Goal: Transaction & Acquisition: Purchase product/service

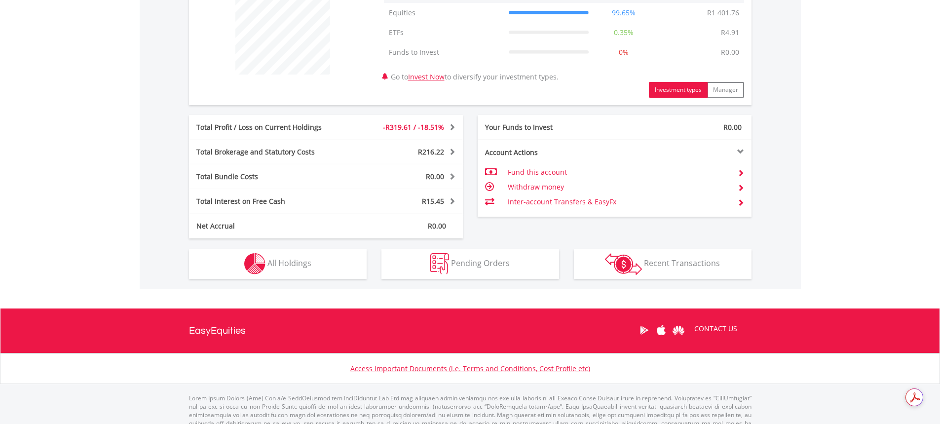
scroll to position [431, 0]
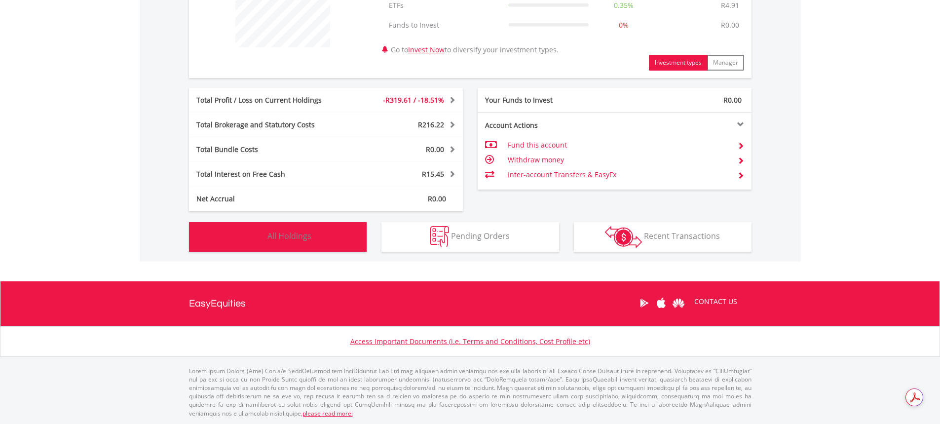
click at [322, 241] on button "Holdings All Holdings" at bounding box center [278, 237] width 178 height 30
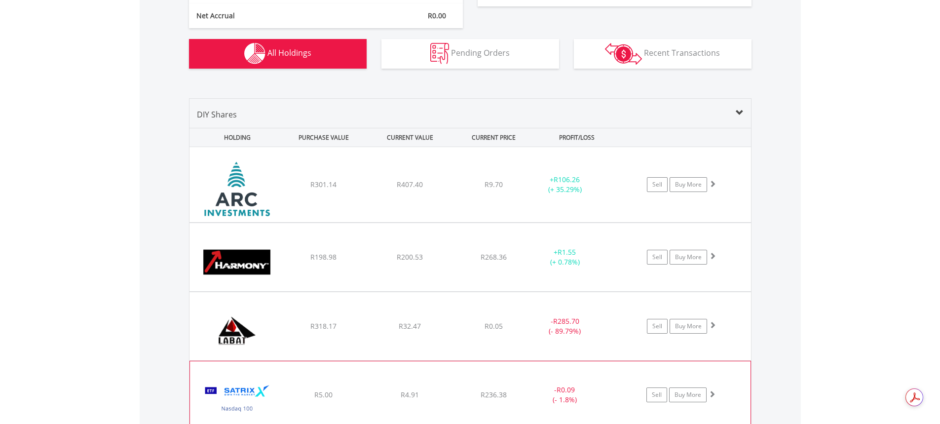
scroll to position [613, 0]
click at [656, 190] on link "Sell" at bounding box center [657, 185] width 21 height 15
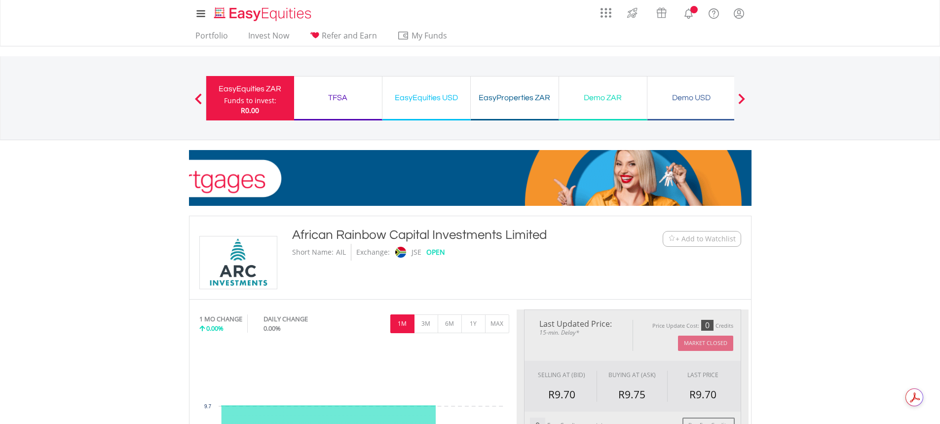
type input "******"
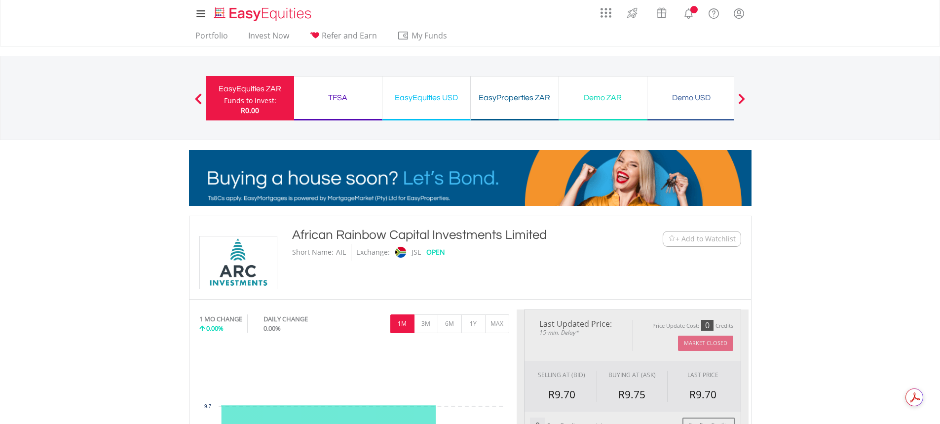
type input "******"
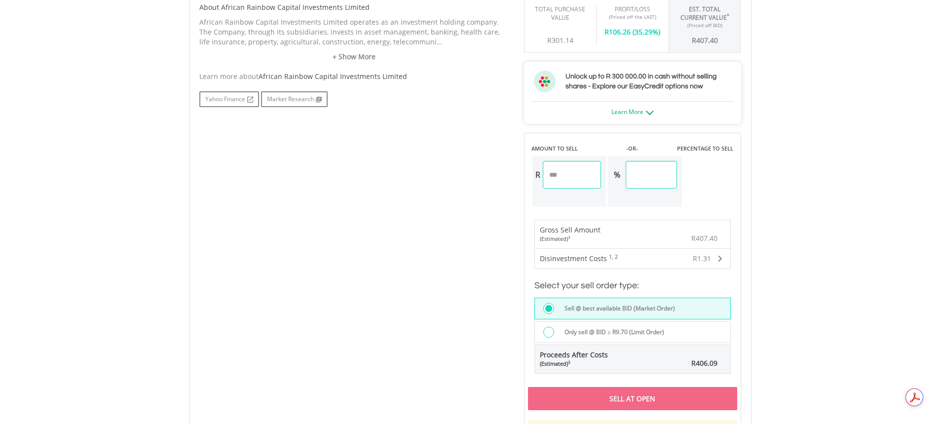
scroll to position [494, 0]
click at [548, 333] on div at bounding box center [548, 331] width 11 height 11
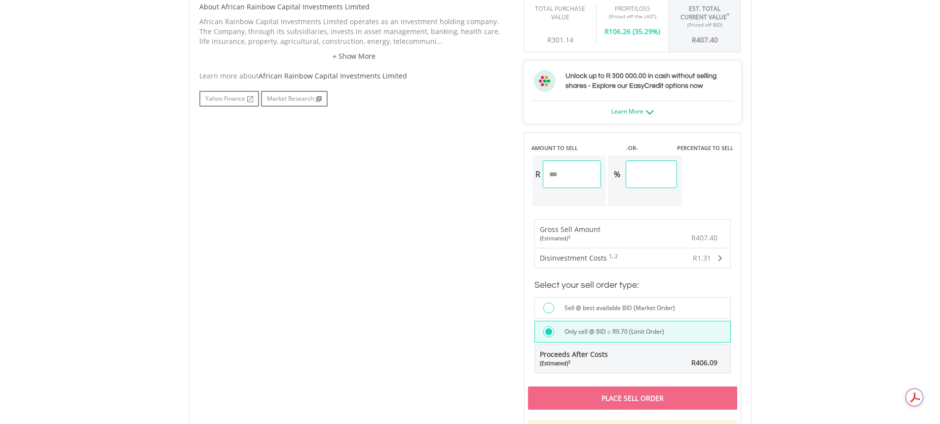
click at [545, 308] on div at bounding box center [548, 308] width 11 height 11
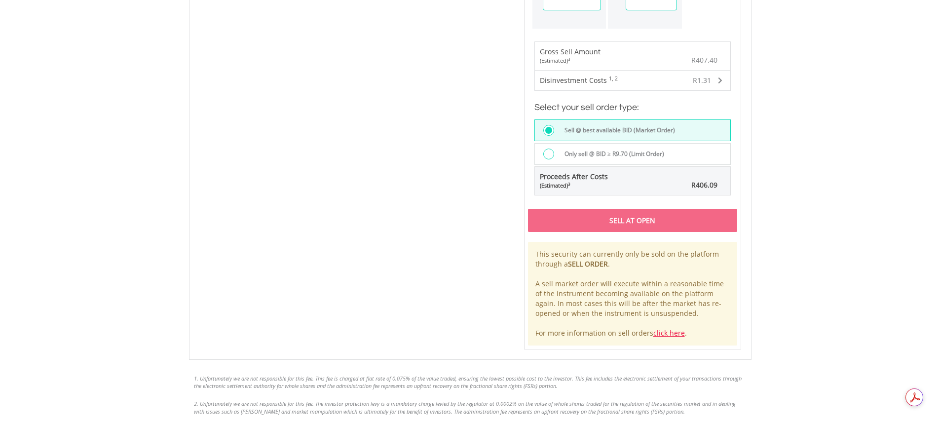
scroll to position [691, 0]
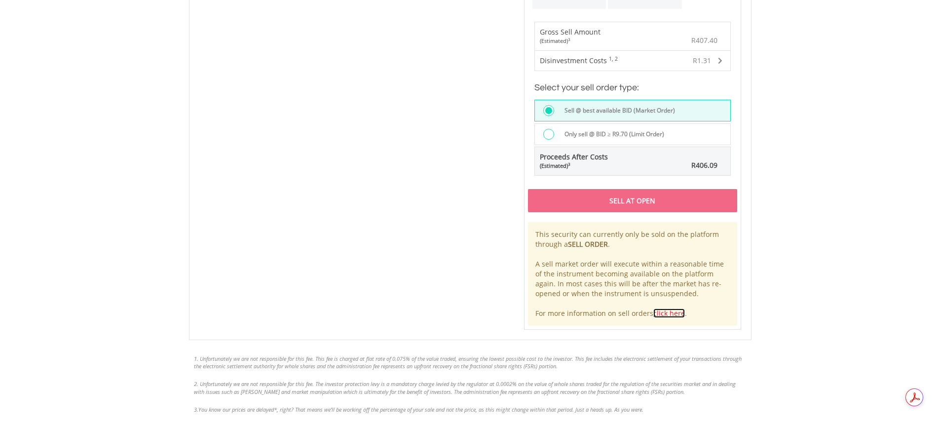
click at [668, 311] on link "click here" at bounding box center [669, 312] width 32 height 9
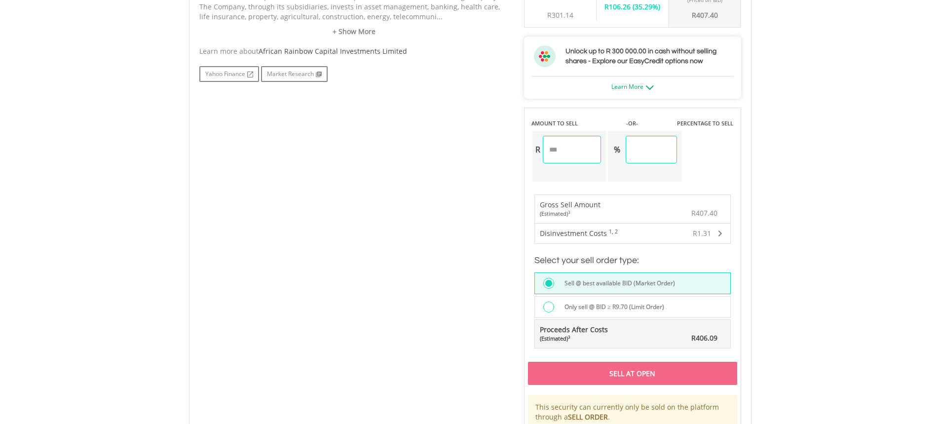
scroll to position [494, 0]
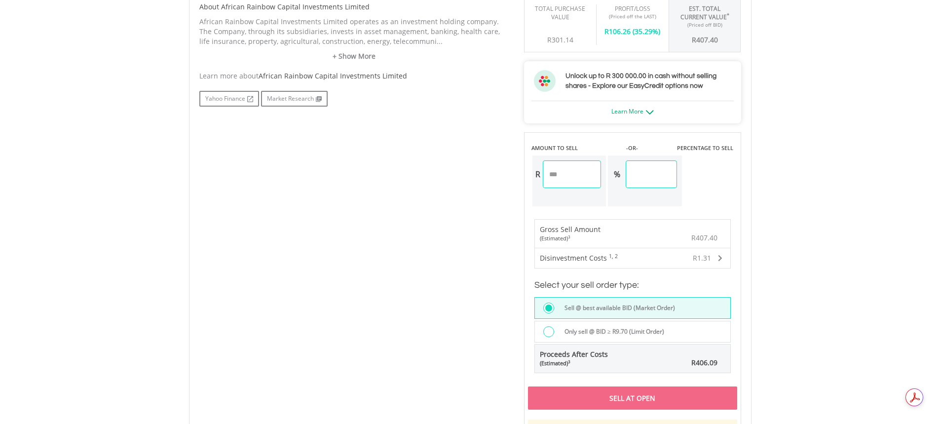
click at [718, 258] on span at bounding box center [720, 258] width 4 height 7
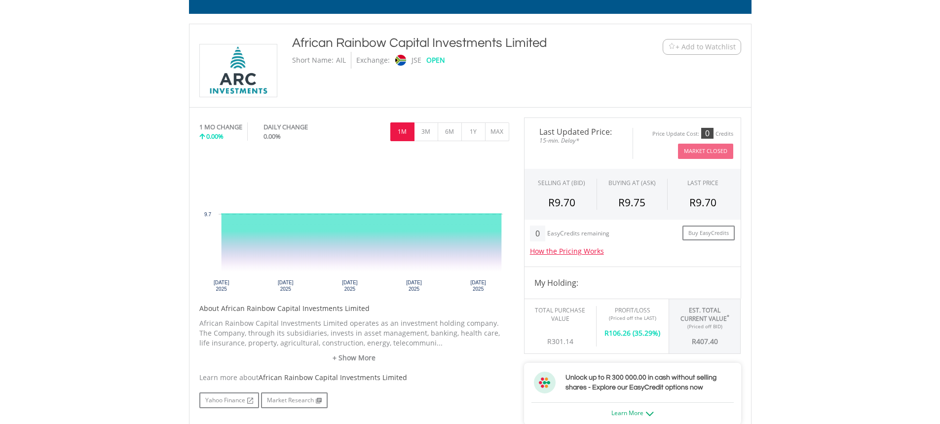
scroll to position [197, 0]
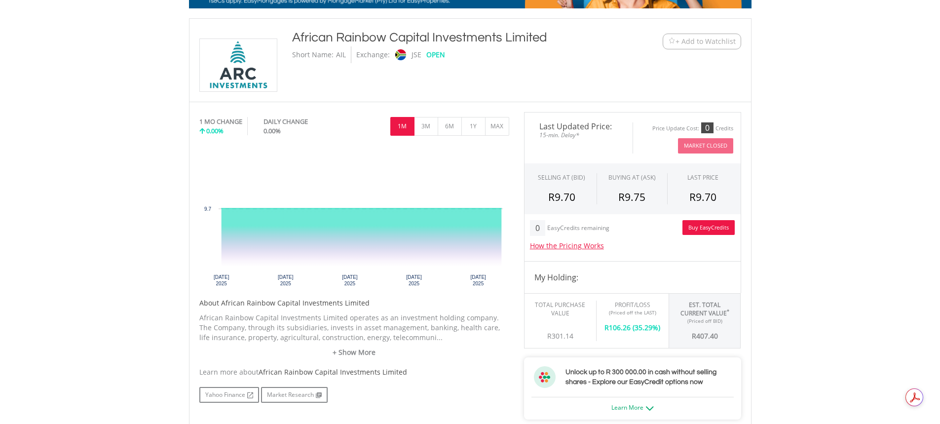
click at [708, 228] on link "Buy EasyCredits" at bounding box center [709, 227] width 52 height 15
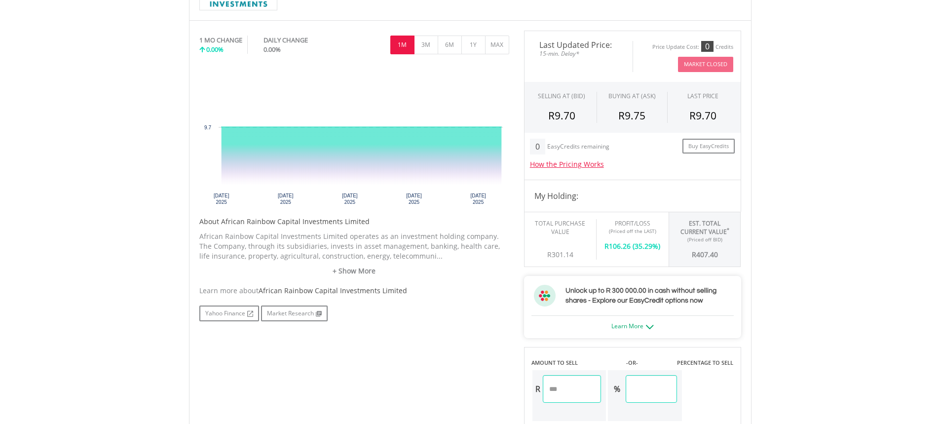
scroll to position [296, 0]
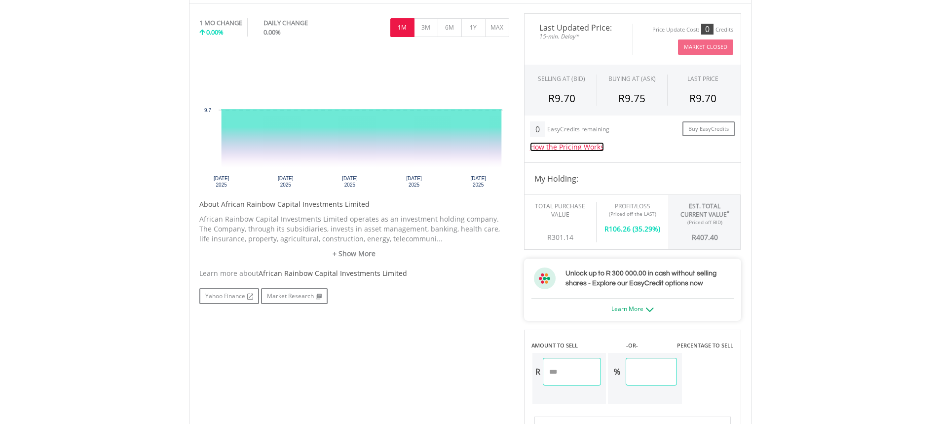
click at [558, 149] on link "How the Pricing Works" at bounding box center [567, 146] width 74 height 9
click at [718, 151] on h5 "How the Pricing Works" at bounding box center [632, 147] width 205 height 10
click at [335, 255] on link "+ Show More" at bounding box center [354, 254] width 310 height 10
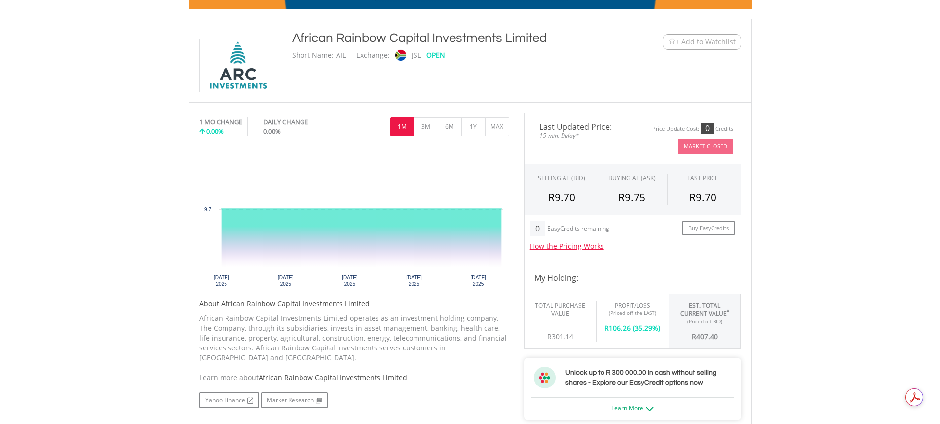
scroll to position [197, 0]
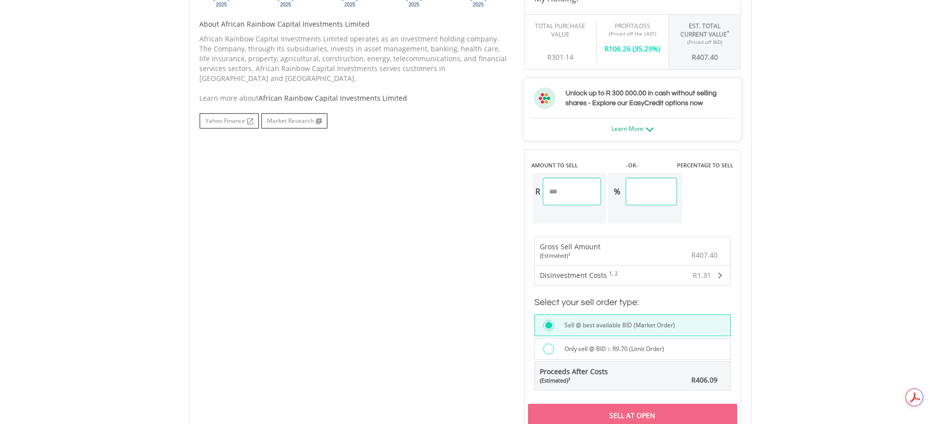
scroll to position [494, 0]
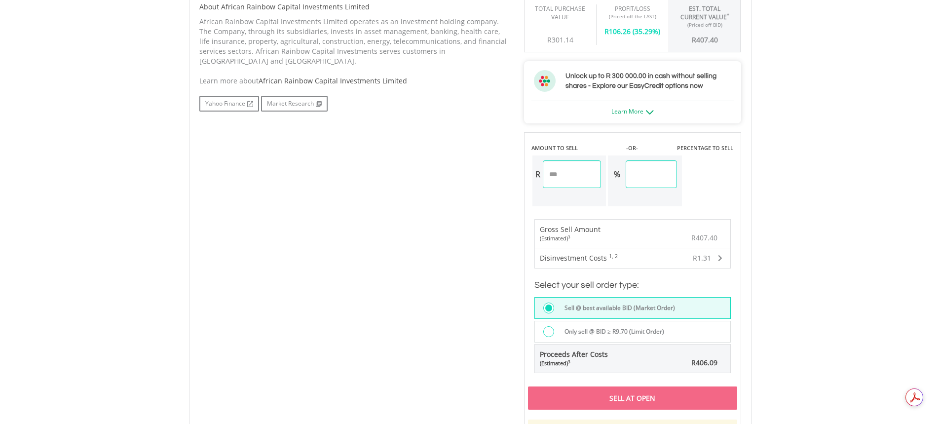
click at [662, 362] on div "R406.09" at bounding box center [685, 363] width 74 height 20
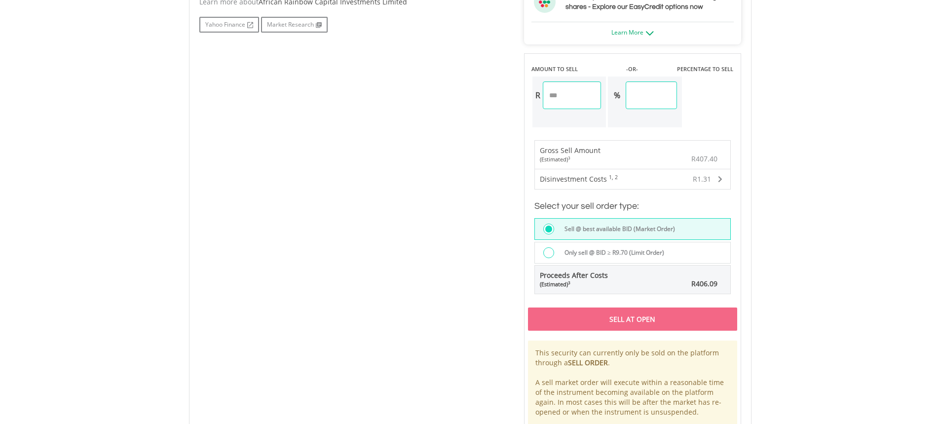
scroll to position [592, 0]
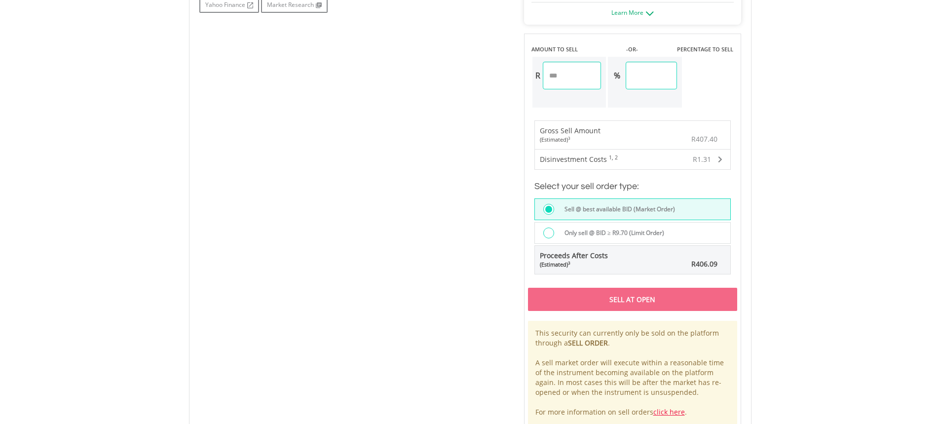
click at [580, 72] on input "******" at bounding box center [572, 76] width 59 height 28
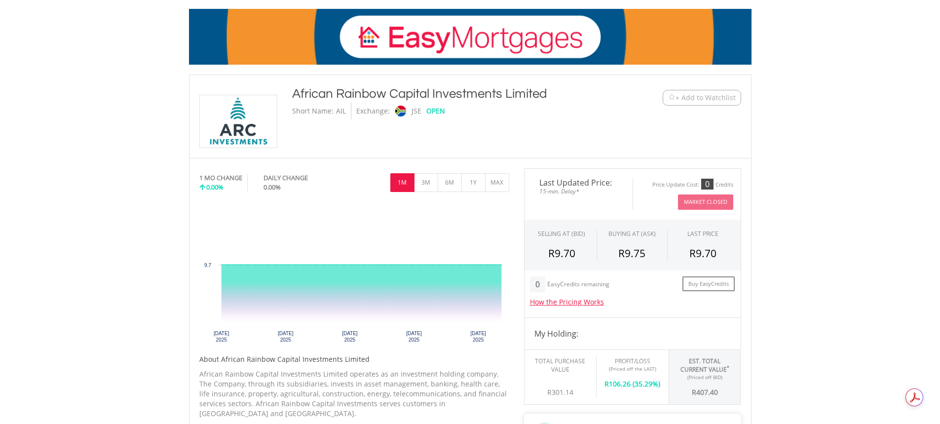
scroll to position [23, 0]
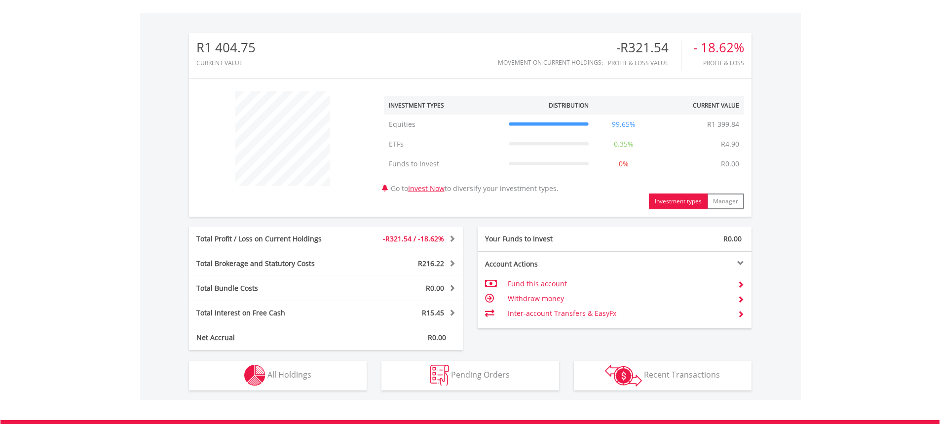
scroll to position [296, 0]
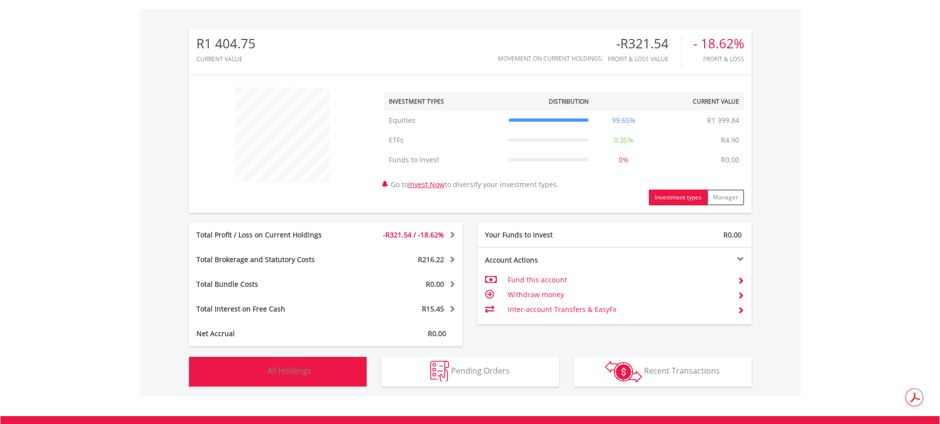
click at [286, 364] on button "Holdings All Holdings" at bounding box center [278, 372] width 178 height 30
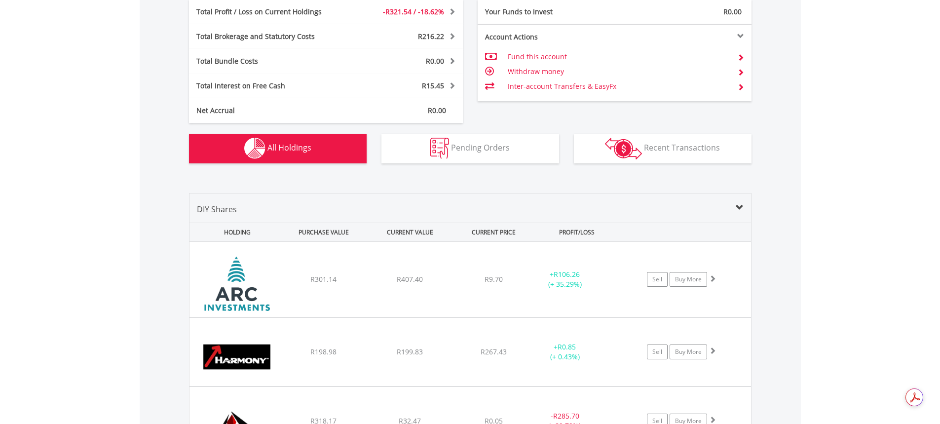
scroll to position [719, 0]
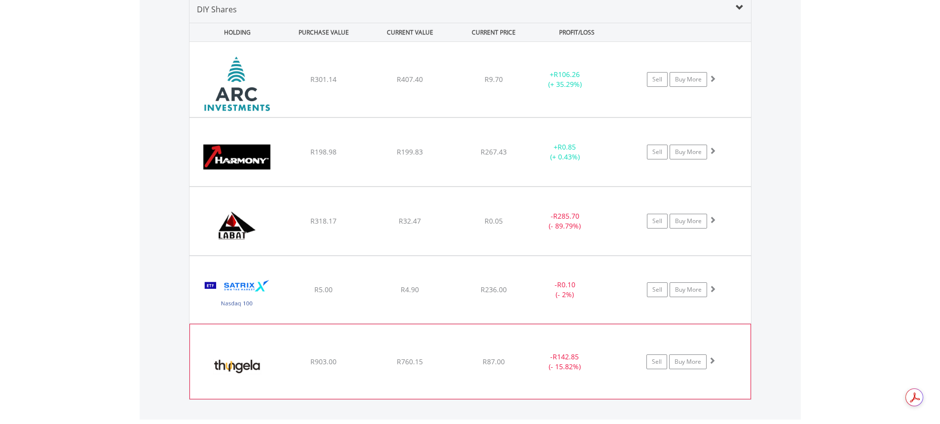
click at [244, 367] on img at bounding box center [237, 366] width 85 height 59
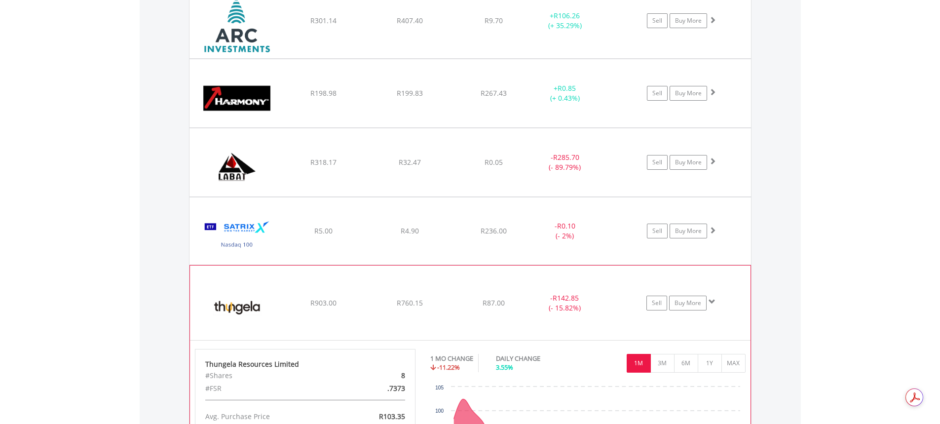
scroll to position [867, 0]
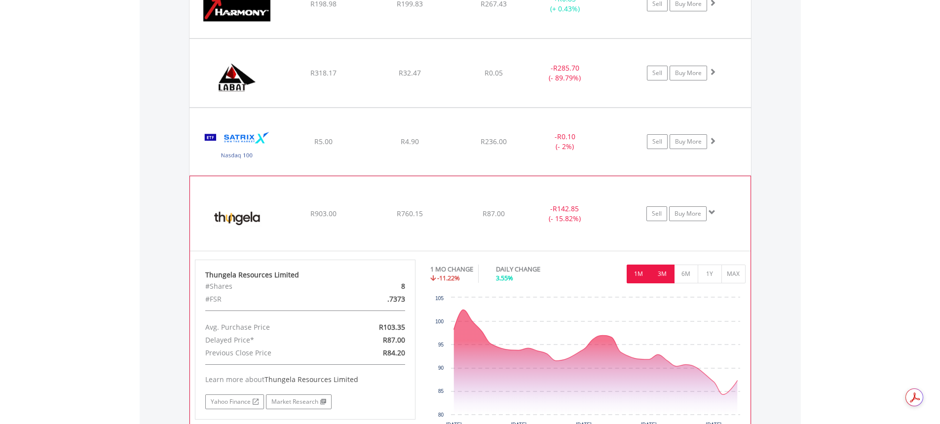
click at [661, 273] on button "3M" at bounding box center [662, 274] width 24 height 19
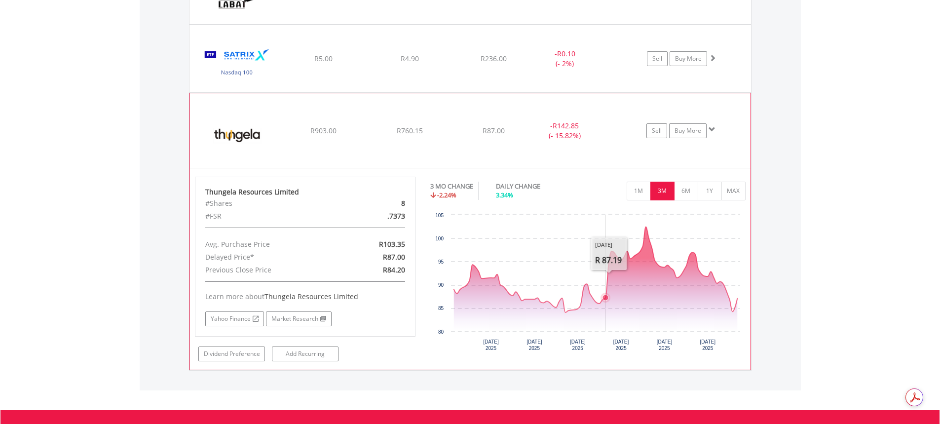
scroll to position [966, 0]
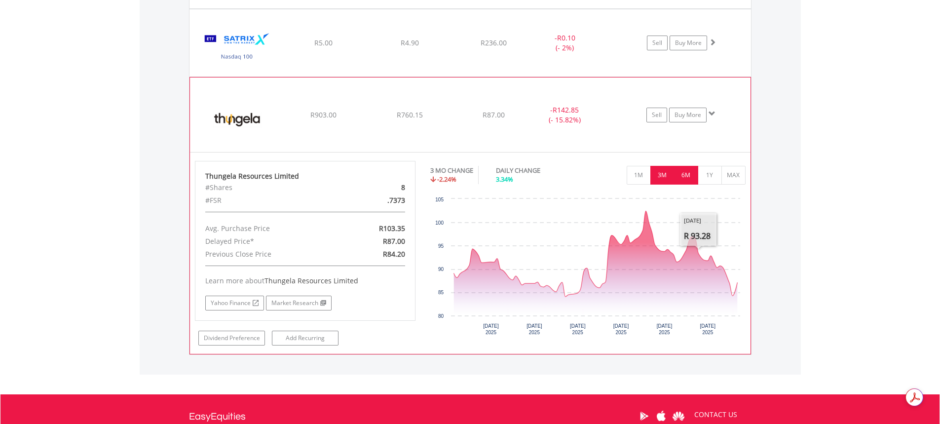
click at [689, 178] on button "6M" at bounding box center [686, 175] width 24 height 19
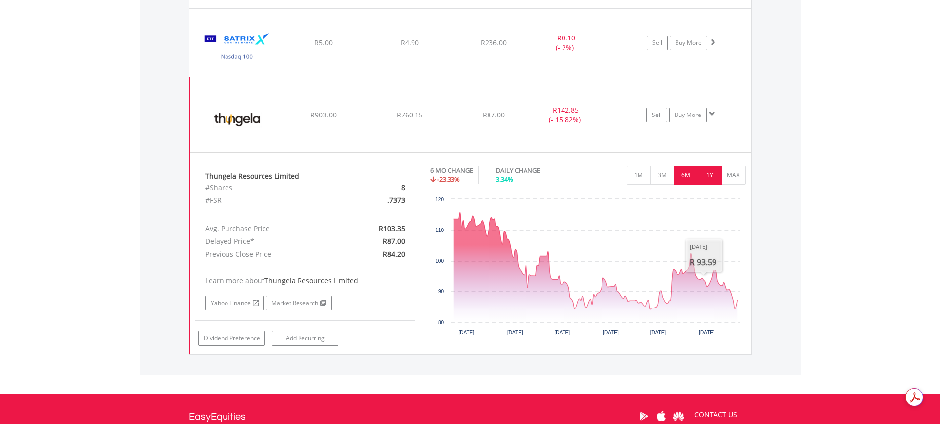
click at [706, 179] on button "1Y" at bounding box center [710, 175] width 24 height 19
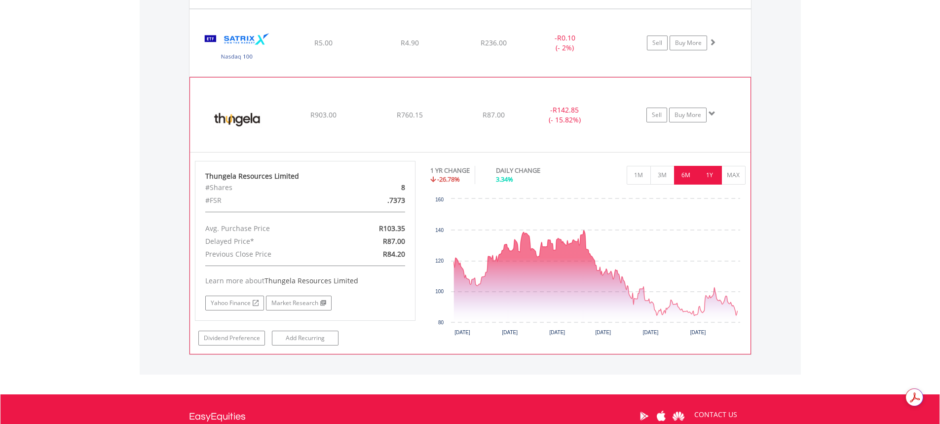
click at [689, 173] on button "6M" at bounding box center [686, 175] width 24 height 19
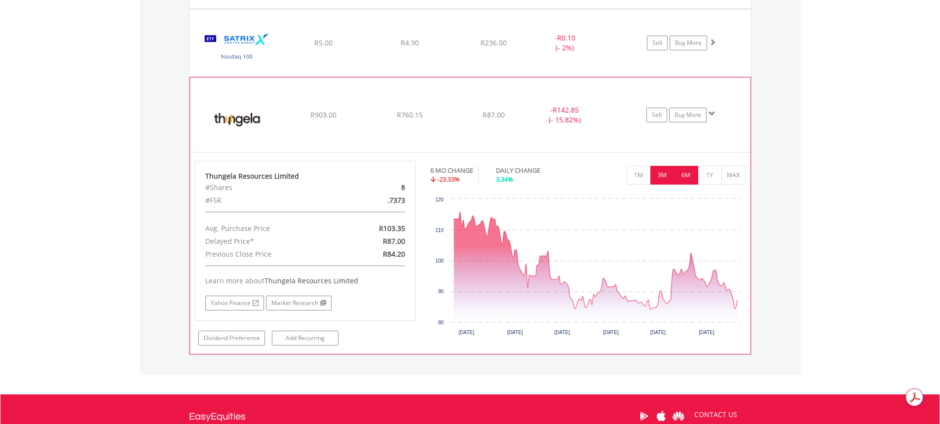
click at [661, 176] on button "3M" at bounding box center [662, 175] width 24 height 19
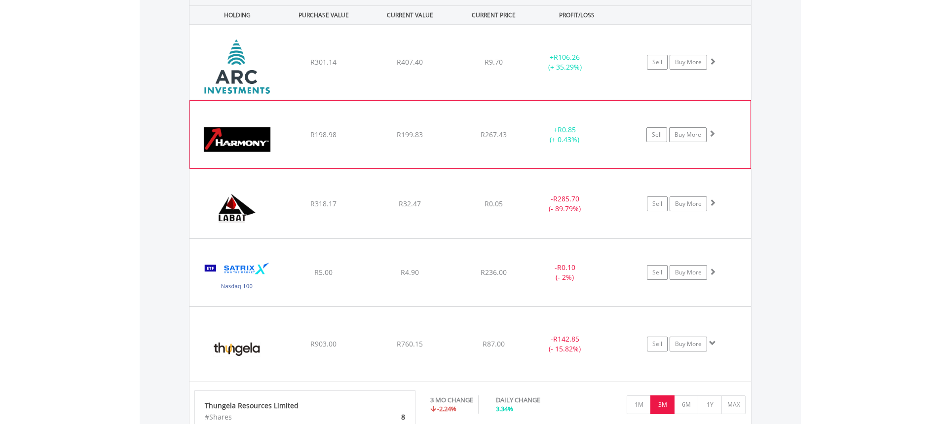
scroll to position [719, 0]
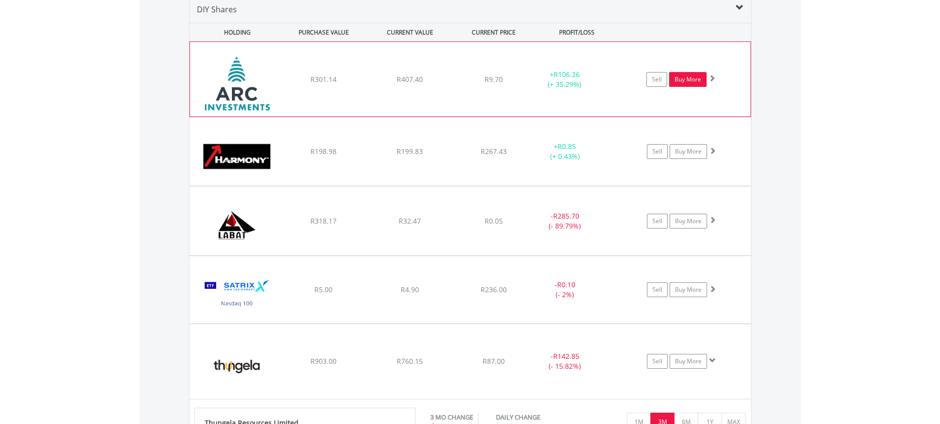
click at [697, 79] on link "Buy More" at bounding box center [688, 79] width 38 height 15
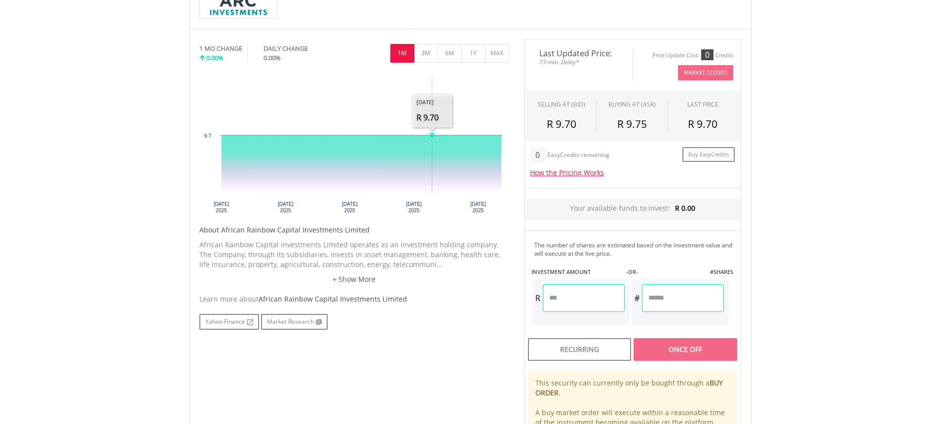
scroll to position [296, 0]
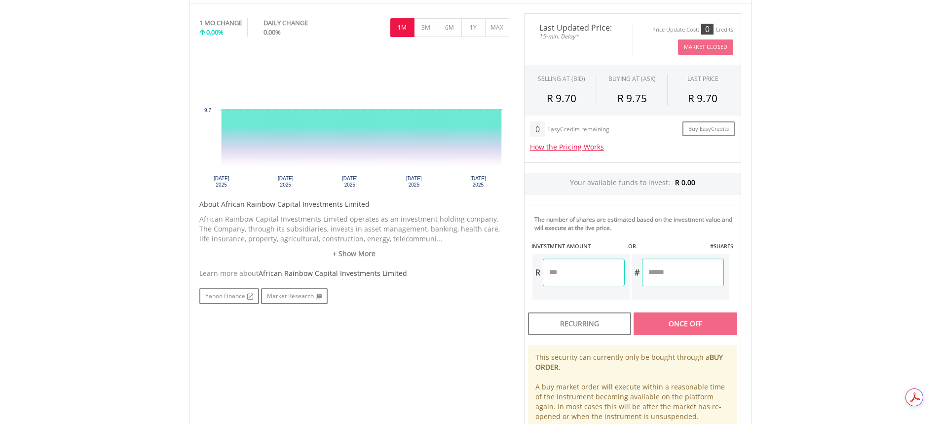
click at [598, 275] on input "number" at bounding box center [584, 273] width 82 height 28
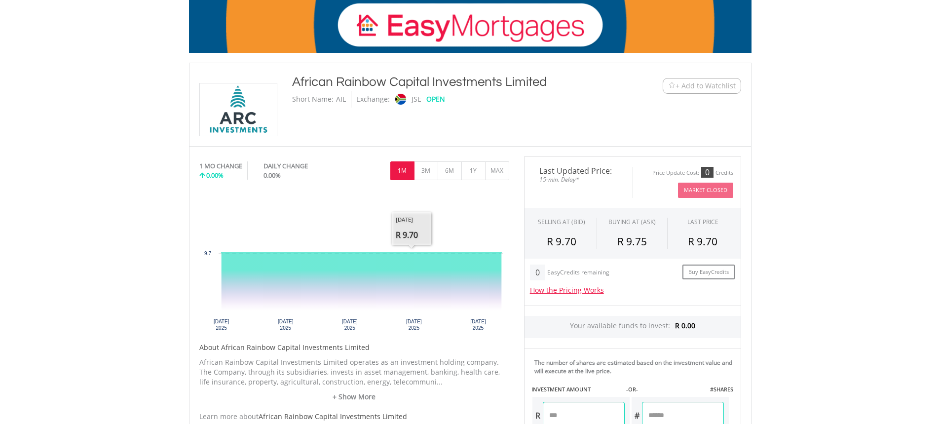
scroll to position [148, 0]
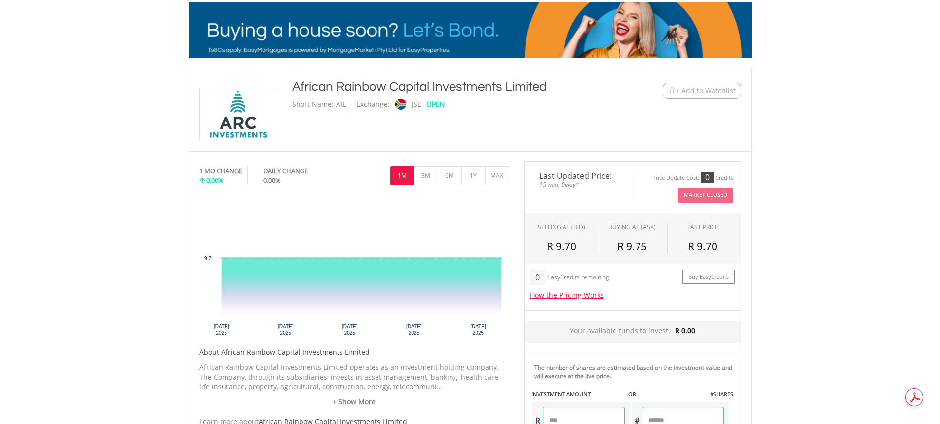
click at [627, 110] on div "﻿ African Rainbow Capital Investments Limited African Rainbow Capital Investmen…" at bounding box center [470, 109] width 557 height 63
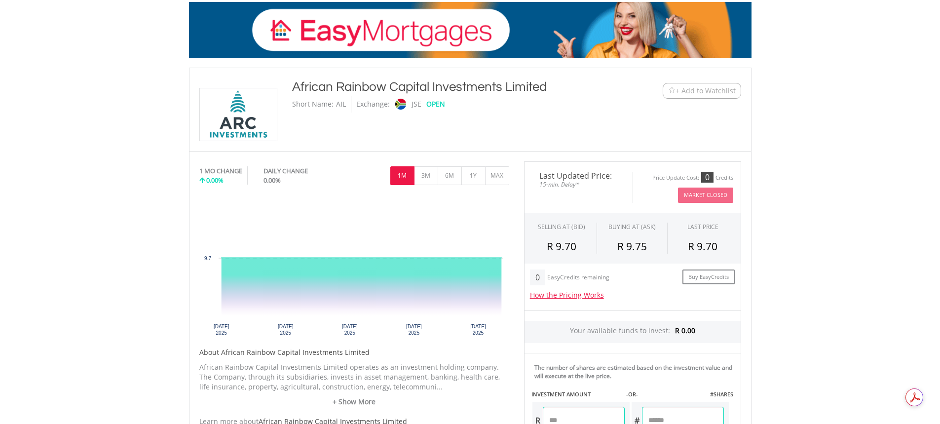
type input "*******"
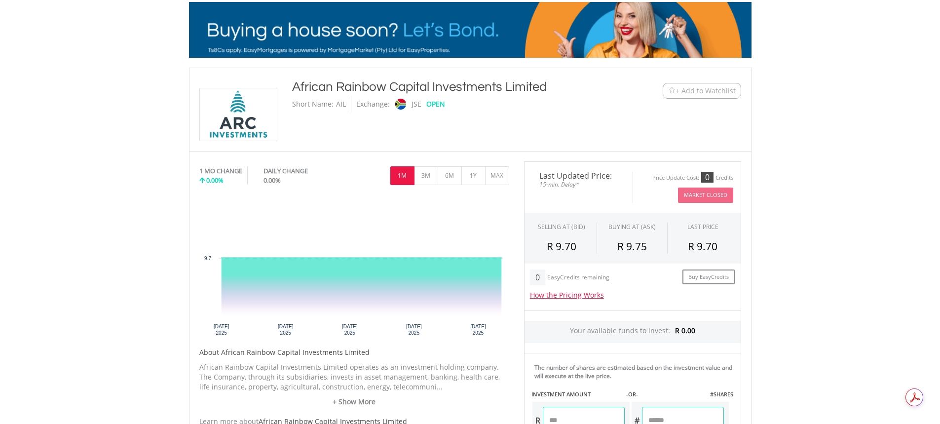
type input "********"
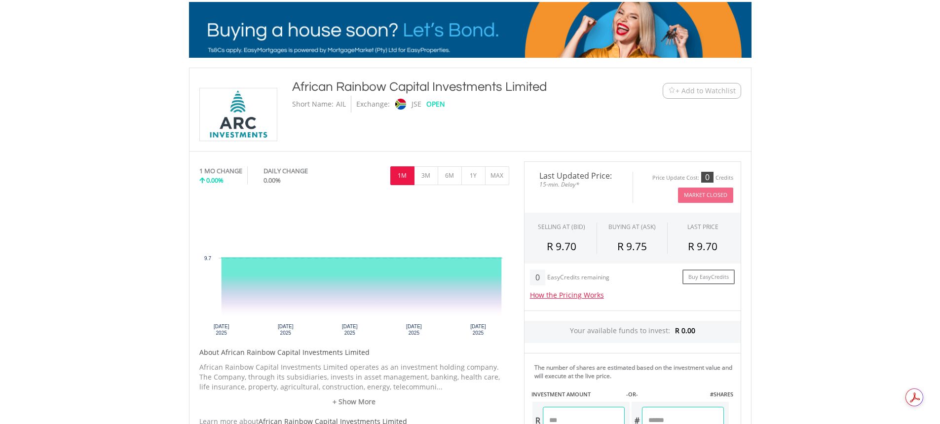
click at [669, 89] on img at bounding box center [671, 90] width 7 height 7
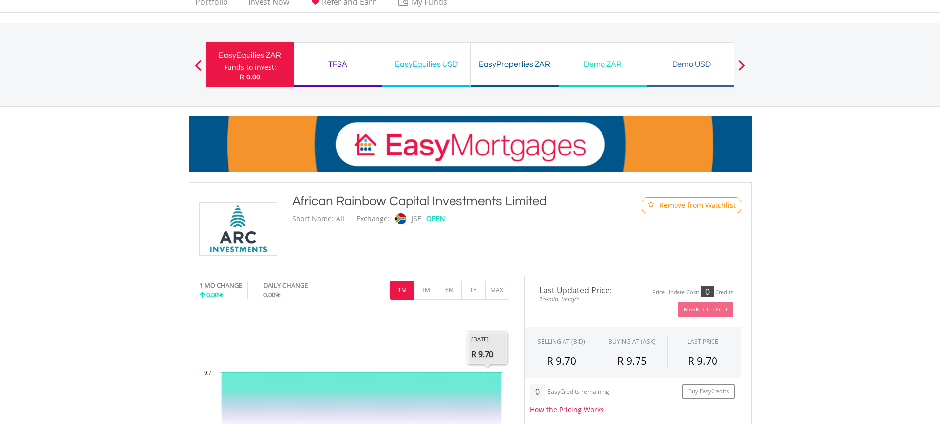
scroll to position [0, 0]
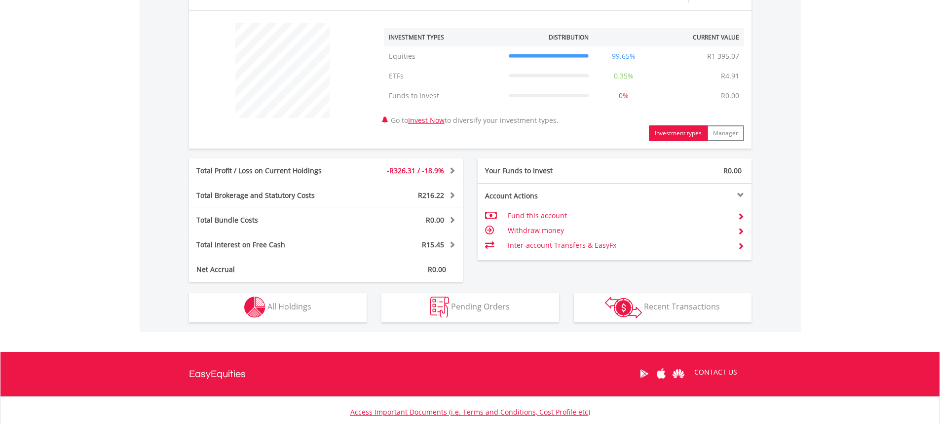
scroll to position [431, 0]
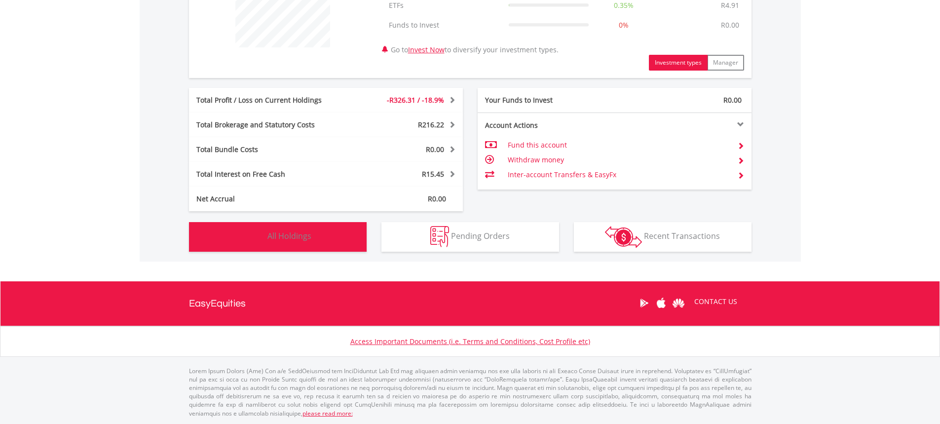
click at [321, 245] on button "Holdings All Holdings" at bounding box center [278, 237] width 178 height 30
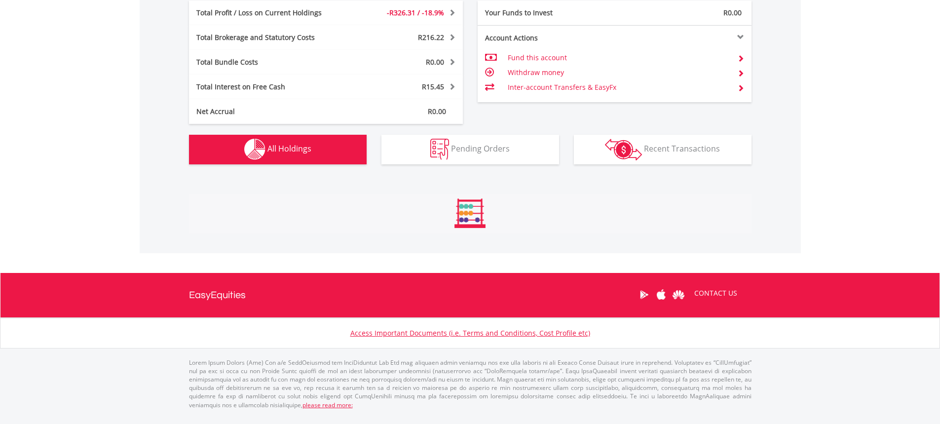
scroll to position [712, 0]
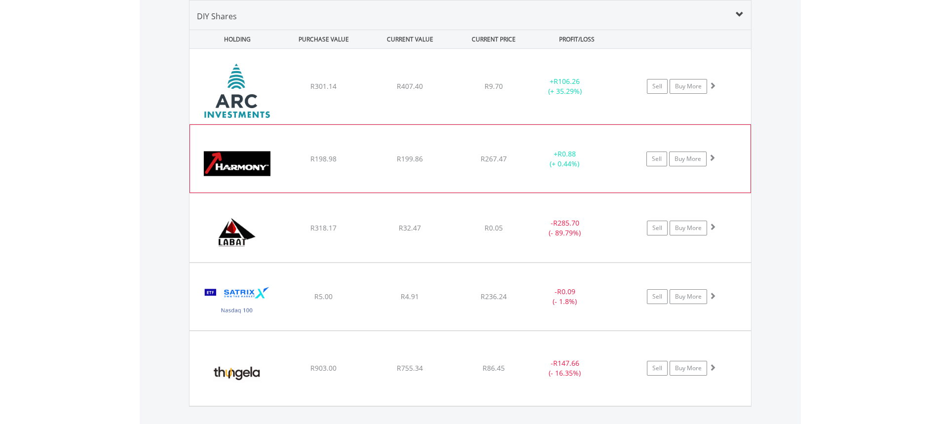
click at [474, 124] on div "﻿ Harmony Gold Mining Company Limited R198.98 R199.86 R267.47 + R0.88 (+ 0.44%)…" at bounding box center [471, 86] width 562 height 75
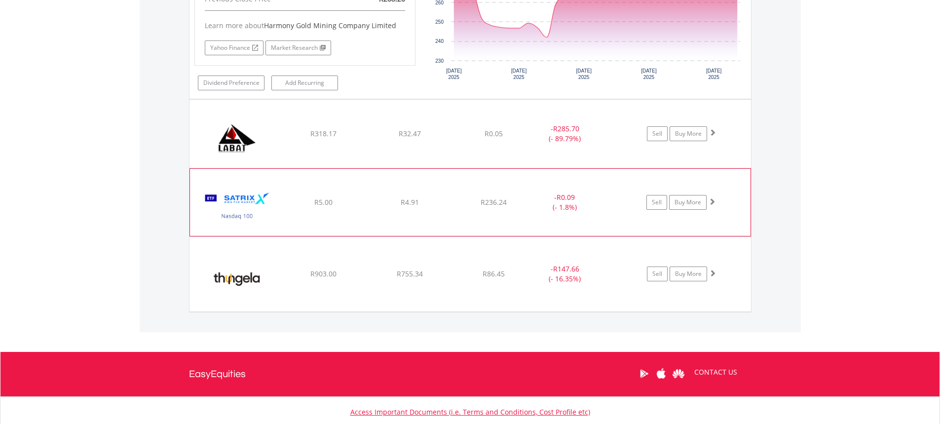
scroll to position [1009, 0]
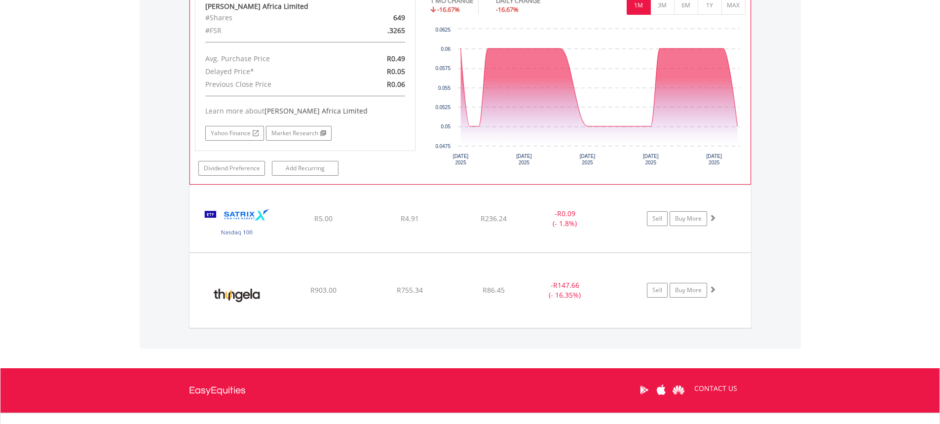
scroll to position [1206, 0]
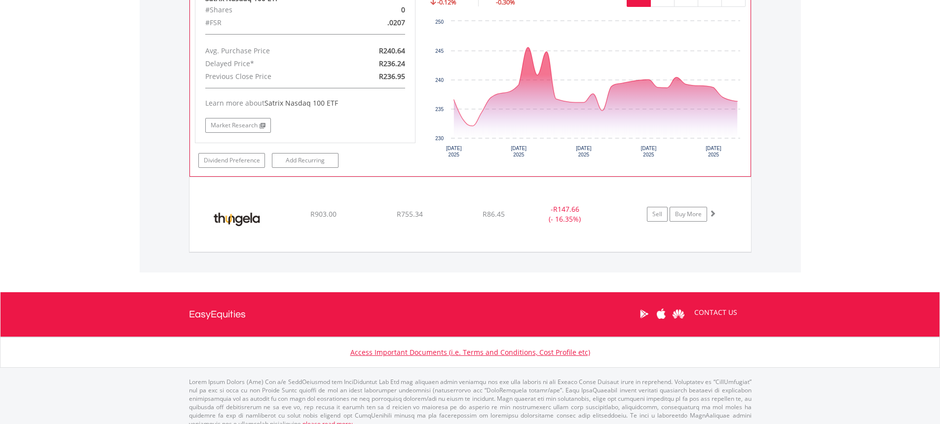
scroll to position [1482, 0]
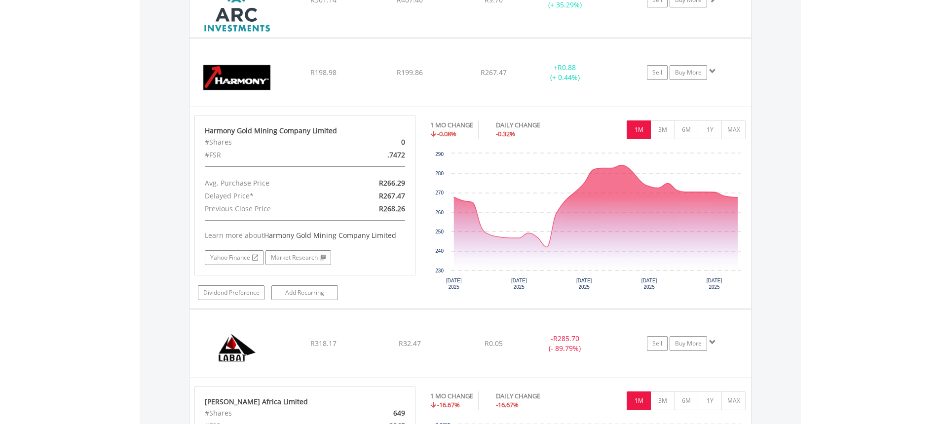
scroll to position [643, 0]
